Goal: Browse casually

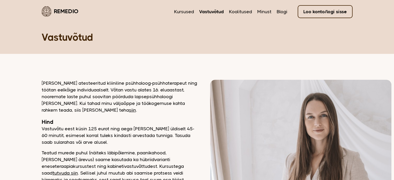
click at [73, 11] on link "Remedio" at bounding box center [60, 11] width 37 height 12
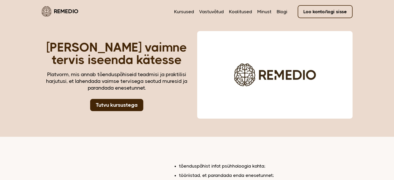
click at [277, 74] on button "Play video" at bounding box center [275, 75] width 17 height 10
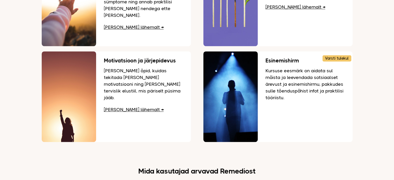
scroll to position [804, 0]
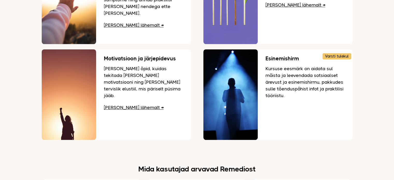
click at [239, 81] on img at bounding box center [231, 94] width 54 height 91
click at [341, 53] on div at bounding box center [337, 56] width 29 height 6
click at [237, 73] on img at bounding box center [231, 94] width 54 height 91
